Goal: Transaction & Acquisition: Book appointment/travel/reservation

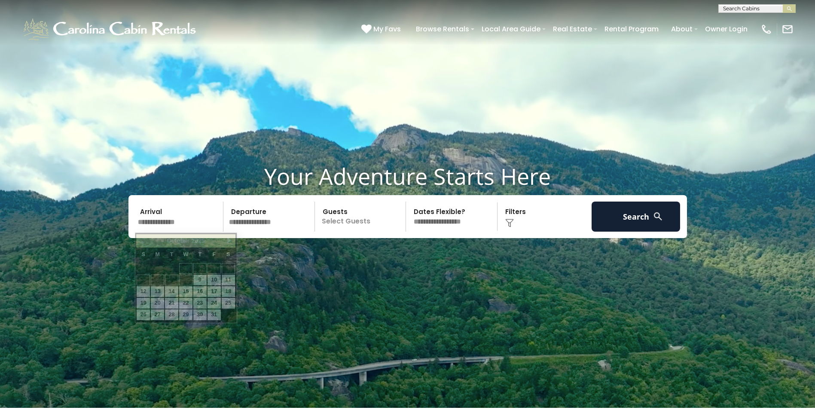
click at [162, 220] on input "text" at bounding box center [179, 216] width 89 height 30
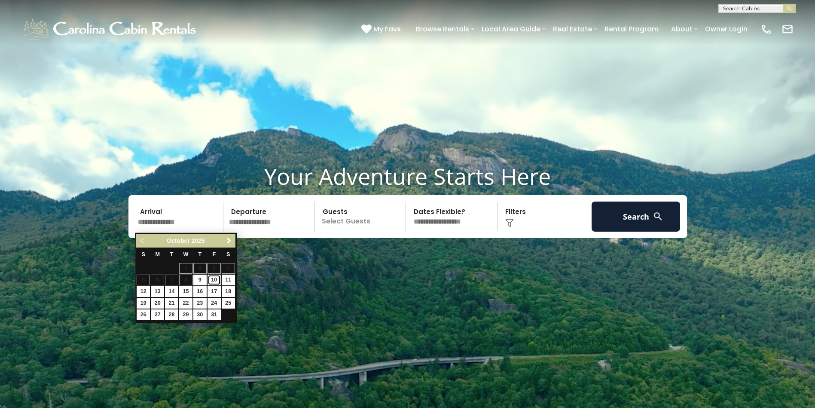
click at [213, 280] on link "10" at bounding box center [213, 279] width 13 height 11
type input "********"
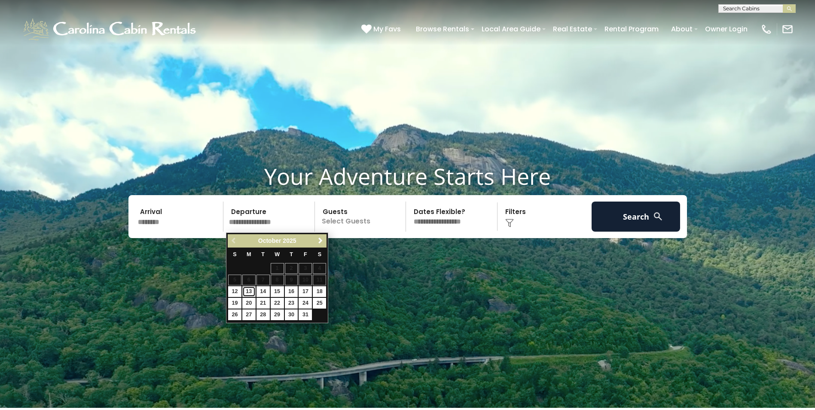
click at [248, 287] on link "13" at bounding box center [248, 291] width 13 height 11
type input "********"
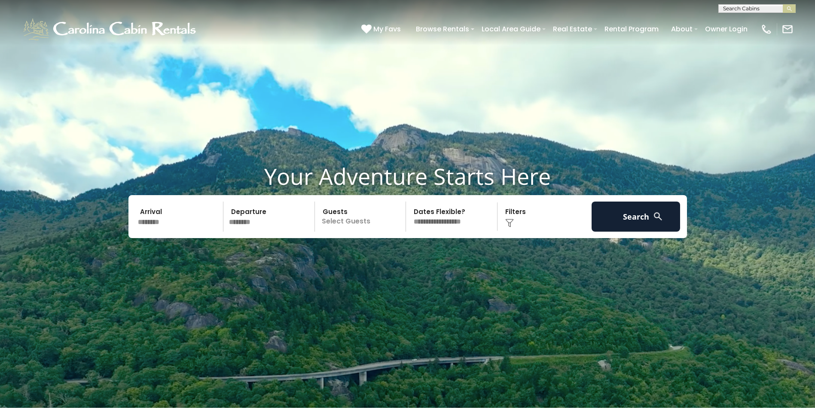
click at [342, 223] on p "Select Guests" at bounding box center [361, 216] width 88 height 30
click at [404, 253] on span "+" at bounding box center [402, 251] width 3 height 9
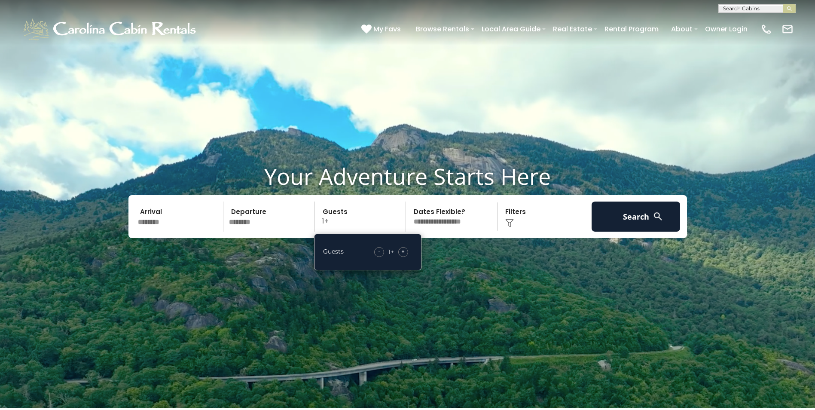
click at [403, 253] on span "+" at bounding box center [402, 251] width 3 height 9
click at [402, 252] on span "+" at bounding box center [402, 251] width 3 height 9
click at [399, 250] on div "+" at bounding box center [403, 252] width 10 height 10
click at [514, 218] on div "Click to Choose" at bounding box center [544, 216] width 89 height 30
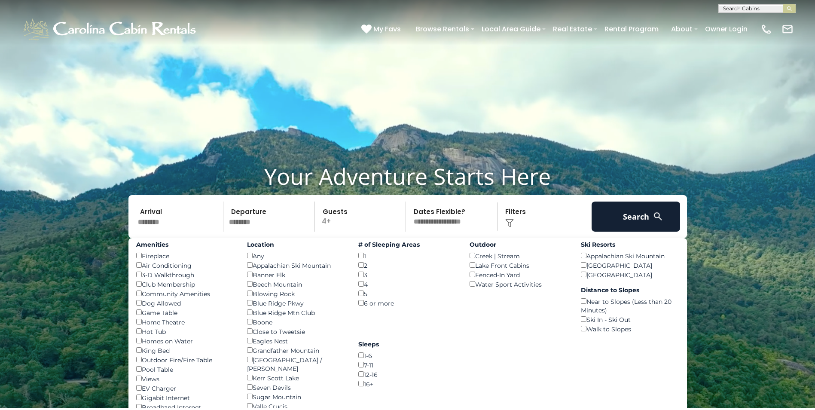
click at [139, 306] on div "Dog Allowed ()" at bounding box center [185, 302] width 98 height 9
click at [628, 214] on button "Search" at bounding box center [635, 216] width 89 height 30
